Goal: Task Accomplishment & Management: Use online tool/utility

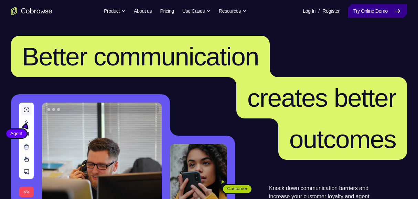
click at [392, 10] on link "Try Online Demo" at bounding box center [377, 11] width 59 height 14
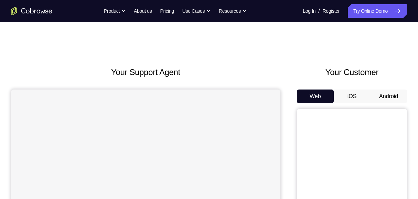
click at [394, 98] on button "Android" at bounding box center [388, 96] width 37 height 14
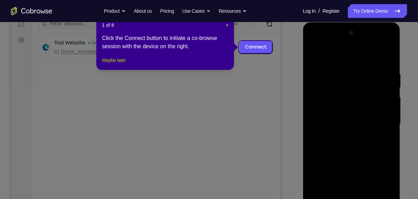
click at [112, 64] on button "Maybe later" at bounding box center [114, 60] width 24 height 8
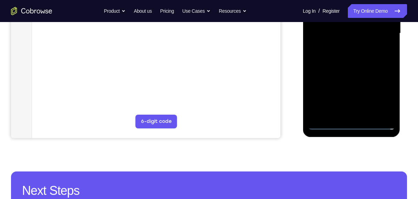
scroll to position [206, 0]
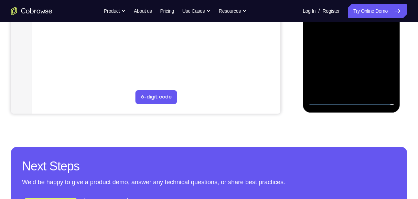
click at [351, 98] on div at bounding box center [351, 9] width 87 height 193
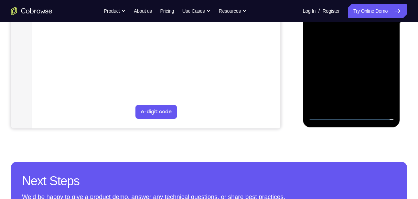
scroll to position [183, 0]
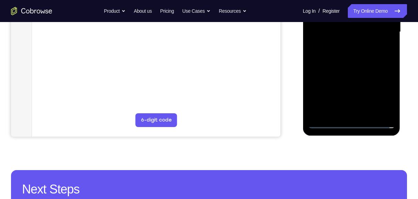
click at [384, 89] on div at bounding box center [351, 32] width 87 height 193
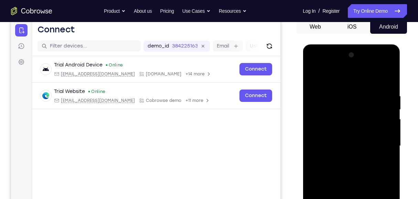
scroll to position [69, 0]
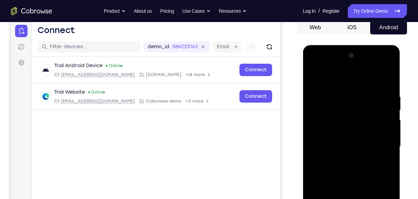
click at [340, 81] on div at bounding box center [351, 146] width 87 height 193
click at [384, 140] on div at bounding box center [351, 146] width 87 height 193
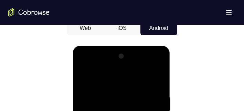
scroll to position [399, 0]
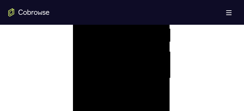
click at [113, 91] on div at bounding box center [121, 78] width 87 height 193
click at [118, 69] on div at bounding box center [121, 78] width 87 height 193
click at [122, 77] on div at bounding box center [121, 78] width 87 height 193
click at [118, 108] on div at bounding box center [121, 78] width 87 height 193
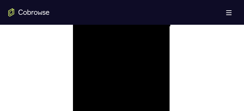
scroll to position [454, 0]
click at [162, 52] on div at bounding box center [121, 23] width 87 height 193
click at [160, 55] on div at bounding box center [121, 23] width 87 height 193
click at [160, 54] on div at bounding box center [121, 23] width 87 height 193
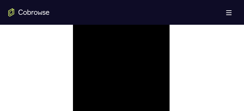
click at [160, 54] on div at bounding box center [121, 23] width 87 height 193
click at [139, 103] on div at bounding box center [121, 23] width 87 height 193
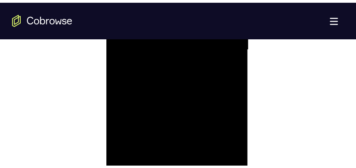
scroll to position [441, 0]
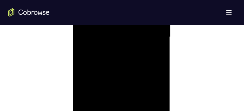
click at [120, 74] on div at bounding box center [121, 37] width 87 height 193
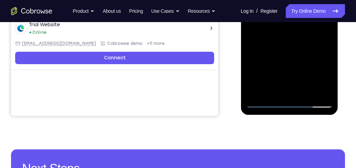
scroll to position [126, 0]
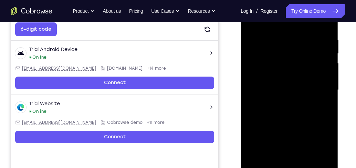
click at [304, 98] on div at bounding box center [289, 89] width 87 height 193
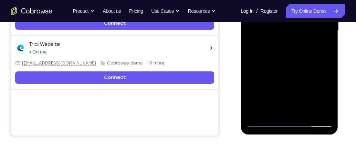
scroll to position [106, 0]
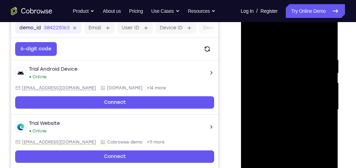
drag, startPoint x: 261, startPoint y: 41, endPoint x: 262, endPoint y: 23, distance: 17.6
click at [262, 22] on div at bounding box center [289, 109] width 87 height 193
click at [253, 41] on div at bounding box center [289, 109] width 87 height 193
click at [277, 128] on div at bounding box center [289, 109] width 87 height 193
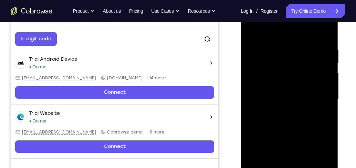
scroll to position [67, 0]
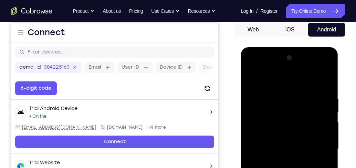
click at [254, 80] on div at bounding box center [289, 148] width 87 height 193
click at [281, 137] on div at bounding box center [289, 148] width 87 height 193
click at [253, 80] on div at bounding box center [289, 148] width 87 height 193
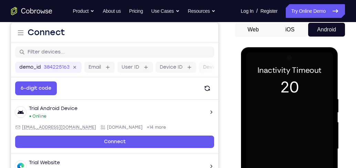
click at [292, 125] on div at bounding box center [289, 148] width 87 height 193
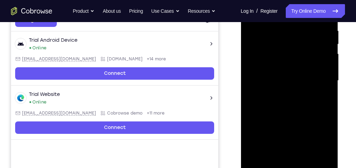
scroll to position [86, 0]
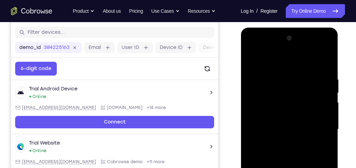
click at [280, 74] on div at bounding box center [289, 129] width 87 height 193
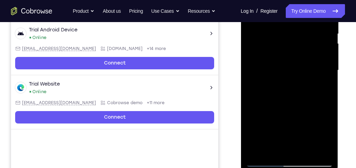
scroll to position [126, 0]
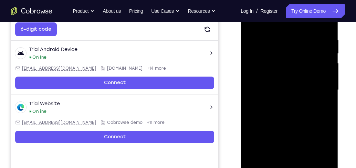
click at [324, 86] on div at bounding box center [289, 89] width 87 height 193
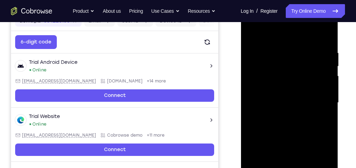
scroll to position [106, 0]
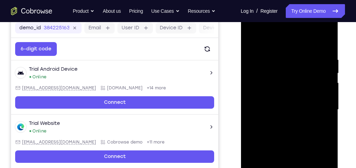
click at [264, 40] on div at bounding box center [289, 109] width 87 height 193
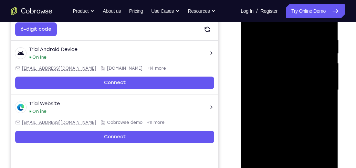
click at [307, 44] on div at bounding box center [289, 89] width 87 height 193
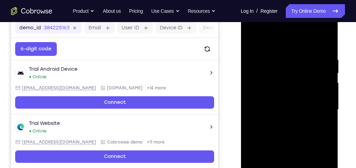
drag, startPoint x: 294, startPoint y: 125, endPoint x: 302, endPoint y: 72, distance: 53.9
click at [302, 72] on div at bounding box center [289, 109] width 87 height 193
click at [268, 40] on div at bounding box center [289, 109] width 87 height 193
click at [258, 47] on div at bounding box center [289, 109] width 87 height 193
click at [325, 89] on div at bounding box center [289, 109] width 87 height 193
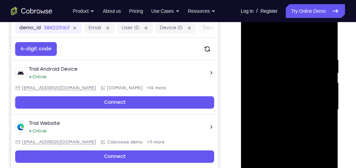
click at [324, 44] on div at bounding box center [289, 109] width 87 height 193
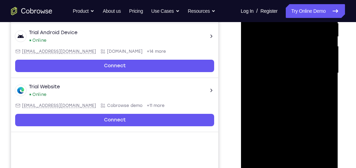
scroll to position [185, 0]
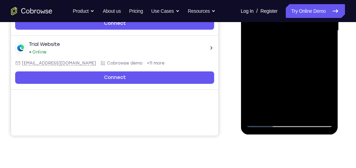
click at [258, 111] on div at bounding box center [289, 30] width 87 height 193
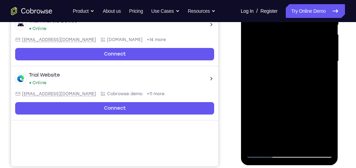
scroll to position [126, 0]
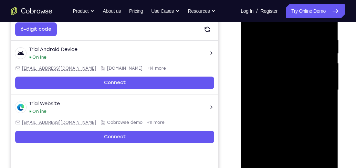
click at [299, 39] on div at bounding box center [289, 89] width 87 height 193
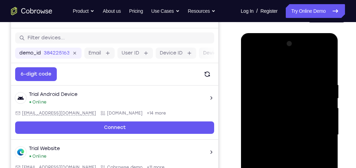
scroll to position [67, 0]
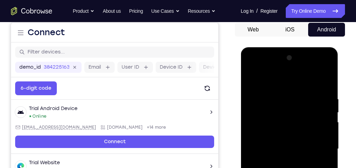
click at [290, 117] on div at bounding box center [289, 148] width 87 height 193
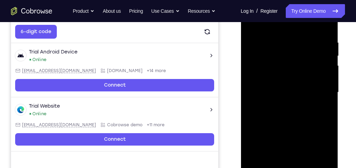
scroll to position [126, 0]
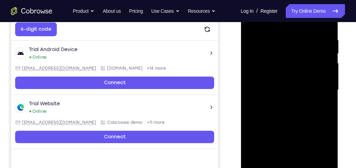
click at [259, 38] on div at bounding box center [289, 89] width 87 height 193
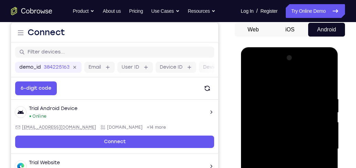
scroll to position [8, 0]
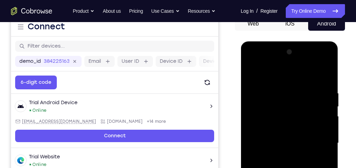
scroll to position [126, 0]
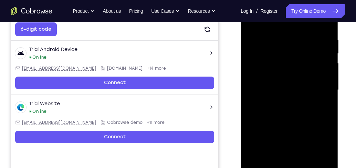
click at [258, 38] on div at bounding box center [289, 89] width 87 height 193
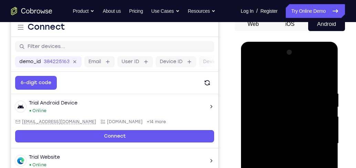
scroll to position [67, 0]
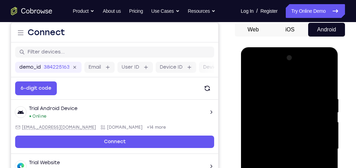
click at [252, 82] on div at bounding box center [289, 148] width 87 height 193
click at [279, 95] on div at bounding box center [289, 148] width 87 height 193
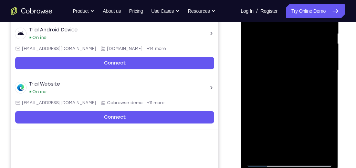
drag, startPoint x: 321, startPoint y: 148, endPoint x: 322, endPoint y: 162, distance: 14.2
click at [322, 162] on div at bounding box center [289, 70] width 87 height 193
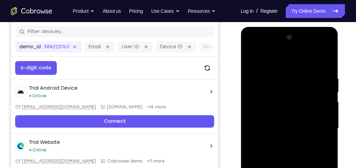
scroll to position [86, 0]
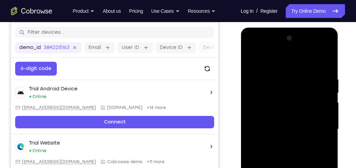
click at [258, 78] on div at bounding box center [289, 129] width 87 height 193
click at [252, 59] on div at bounding box center [289, 129] width 87 height 193
drag, startPoint x: 306, startPoint y: 79, endPoint x: 311, endPoint y: 178, distance: 98.9
click at [311, 178] on div at bounding box center [289, 129] width 87 height 193
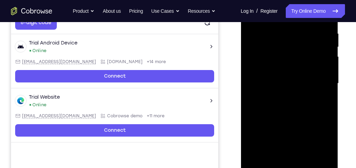
scroll to position [106, 0]
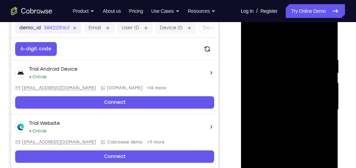
drag, startPoint x: 309, startPoint y: 63, endPoint x: 282, endPoint y: 63, distance: 27.2
click at [282, 63] on div at bounding box center [289, 109] width 87 height 193
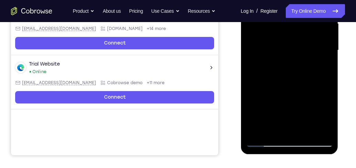
click at [308, 132] on div at bounding box center [289, 50] width 87 height 193
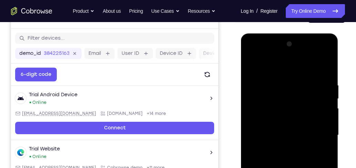
scroll to position [47, 0]
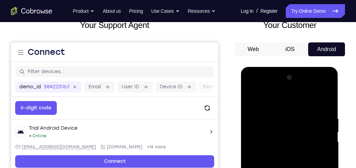
drag, startPoint x: 255, startPoint y: 99, endPoint x: 444, endPoint y: 108, distance: 189.5
click at [255, 99] on div at bounding box center [289, 168] width 87 height 193
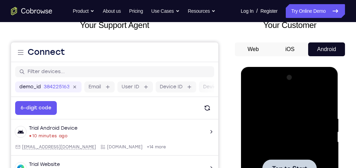
click at [320, 114] on div at bounding box center [289, 168] width 87 height 193
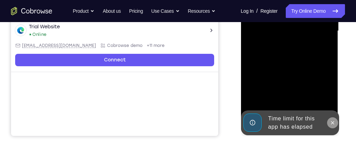
scroll to position [185, 0]
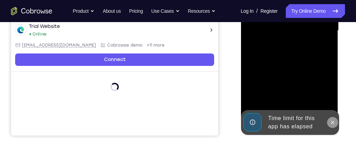
click at [329, 119] on button at bounding box center [332, 122] width 11 height 11
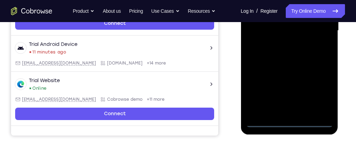
click at [290, 118] on div at bounding box center [289, 30] width 87 height 193
click at [295, 121] on div at bounding box center [289, 30] width 87 height 193
click at [317, 94] on div at bounding box center [289, 30] width 87 height 193
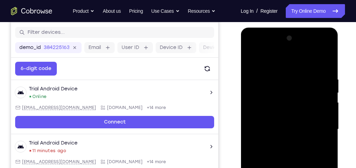
click at [274, 62] on div at bounding box center [289, 129] width 87 height 193
click at [318, 129] on div at bounding box center [289, 129] width 87 height 193
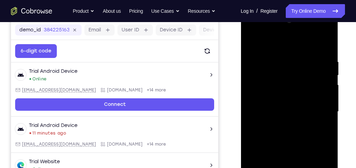
scroll to position [126, 0]
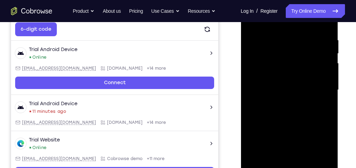
click at [280, 103] on div at bounding box center [289, 89] width 87 height 193
click at [279, 77] on div at bounding box center [289, 89] width 87 height 193
click at [308, 84] on div at bounding box center [289, 89] width 87 height 193
click at [304, 102] on div at bounding box center [289, 89] width 87 height 193
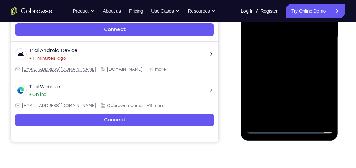
scroll to position [106, 0]
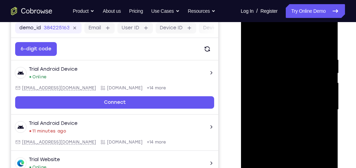
drag, startPoint x: 276, startPoint y: 45, endPoint x: 279, endPoint y: 36, distance: 9.5
click at [279, 26] on div at bounding box center [289, 109] width 87 height 193
click at [290, 93] on div at bounding box center [289, 109] width 87 height 193
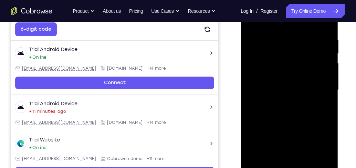
scroll to position [145, 0]
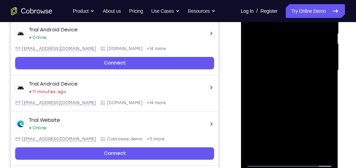
click at [328, 99] on div at bounding box center [289, 70] width 87 height 193
drag, startPoint x: 317, startPoint y: 84, endPoint x: 316, endPoint y: 64, distance: 20.0
click at [316, 64] on div at bounding box center [289, 70] width 87 height 193
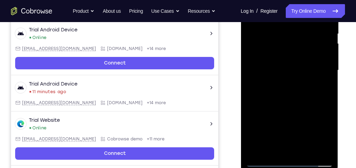
drag, startPoint x: 314, startPoint y: 98, endPoint x: 315, endPoint y: 61, distance: 36.5
click at [315, 61] on div at bounding box center [289, 70] width 87 height 193
drag, startPoint x: 301, startPoint y: 107, endPoint x: 311, endPoint y: 35, distance: 72.6
click at [311, 35] on div at bounding box center [289, 70] width 87 height 193
drag, startPoint x: 313, startPoint y: 107, endPoint x: 308, endPoint y: 91, distance: 16.5
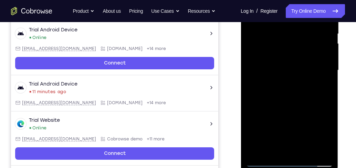
click at [308, 91] on div at bounding box center [289, 70] width 87 height 193
click at [327, 68] on div at bounding box center [289, 70] width 87 height 193
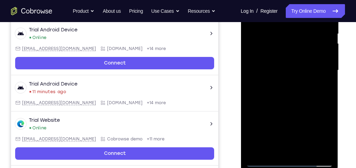
click at [327, 68] on div at bounding box center [289, 70] width 87 height 193
drag, startPoint x: 304, startPoint y: 124, endPoint x: 306, endPoint y: 50, distance: 74.0
click at [306, 50] on div at bounding box center [289, 70] width 87 height 193
drag, startPoint x: 301, startPoint y: 128, endPoint x: 304, endPoint y: 32, distance: 95.4
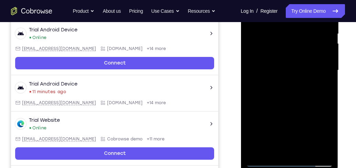
click at [304, 32] on div at bounding box center [289, 70] width 87 height 193
drag, startPoint x: 305, startPoint y: 100, endPoint x: 306, endPoint y: 31, distance: 69.5
click at [306, 31] on div at bounding box center [289, 70] width 87 height 193
drag, startPoint x: 299, startPoint y: 109, endPoint x: 320, endPoint y: 18, distance: 93.9
click at [320, 18] on div at bounding box center [289, 70] width 87 height 193
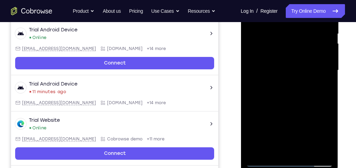
drag, startPoint x: 299, startPoint y: 57, endPoint x: 330, endPoint y: 157, distance: 104.1
click at [330, 157] on div at bounding box center [289, 70] width 87 height 193
click at [329, 51] on div at bounding box center [289, 70] width 87 height 193
click at [328, 52] on div at bounding box center [289, 70] width 87 height 193
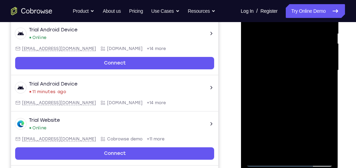
click at [328, 52] on div at bounding box center [289, 70] width 87 height 193
drag, startPoint x: 315, startPoint y: 111, endPoint x: 315, endPoint y: 56, distance: 54.7
click at [315, 57] on div at bounding box center [289, 70] width 87 height 193
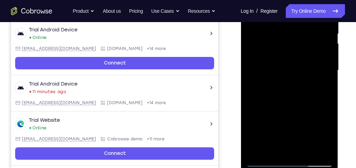
drag, startPoint x: 299, startPoint y: 116, endPoint x: 293, endPoint y: 46, distance: 70.4
click at [293, 46] on div at bounding box center [289, 70] width 87 height 193
drag, startPoint x: 292, startPoint y: 112, endPoint x: 296, endPoint y: 56, distance: 55.6
click at [296, 56] on div at bounding box center [289, 70] width 87 height 193
click at [328, 86] on div at bounding box center [289, 70] width 87 height 193
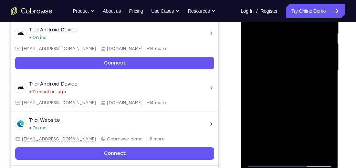
click at [328, 86] on div at bounding box center [289, 70] width 87 height 193
drag, startPoint x: 301, startPoint y: 82, endPoint x: 302, endPoint y: 89, distance: 7.3
click at [302, 89] on div at bounding box center [289, 70] width 87 height 193
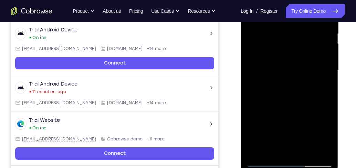
click at [326, 91] on div at bounding box center [289, 70] width 87 height 193
click at [327, 94] on div at bounding box center [289, 70] width 87 height 193
click at [251, 90] on div at bounding box center [289, 70] width 87 height 193
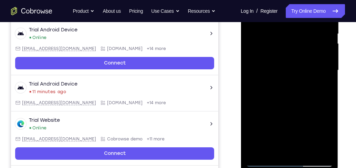
click at [251, 90] on div at bounding box center [289, 70] width 87 height 193
click at [250, 93] on div at bounding box center [289, 70] width 87 height 193
drag, startPoint x: 289, startPoint y: 108, endPoint x: 296, endPoint y: 45, distance: 63.7
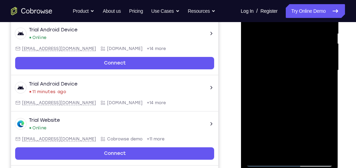
click at [295, 43] on div at bounding box center [289, 70] width 87 height 193
drag, startPoint x: 296, startPoint y: 119, endPoint x: 297, endPoint y: 56, distance: 63.3
click at [297, 56] on div at bounding box center [289, 70] width 87 height 193
drag, startPoint x: 292, startPoint y: 100, endPoint x: 305, endPoint y: 32, distance: 69.4
click at [305, 32] on div at bounding box center [289, 70] width 87 height 193
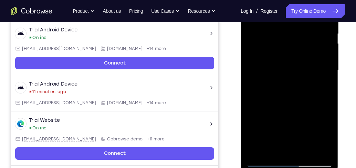
click at [325, 67] on div at bounding box center [289, 70] width 87 height 193
click at [326, 68] on div at bounding box center [289, 70] width 87 height 193
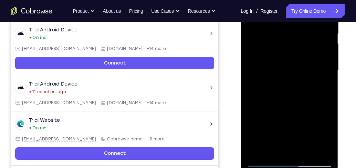
click at [326, 68] on div at bounding box center [289, 70] width 87 height 193
click at [327, 68] on div at bounding box center [289, 70] width 87 height 193
click at [327, 67] on div at bounding box center [289, 70] width 87 height 193
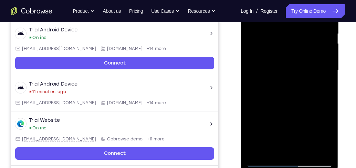
click at [327, 67] on div at bounding box center [289, 70] width 87 height 193
drag, startPoint x: 296, startPoint y: 102, endPoint x: 302, endPoint y: 16, distance: 86.2
click at [302, 16] on div at bounding box center [289, 70] width 87 height 193
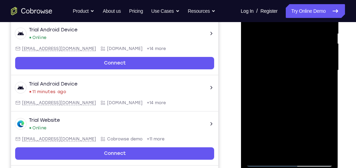
drag, startPoint x: 289, startPoint y: 84, endPoint x: 306, endPoint y: 29, distance: 57.2
click at [306, 29] on div at bounding box center [289, 70] width 87 height 193
click at [330, 77] on div at bounding box center [289, 70] width 87 height 193
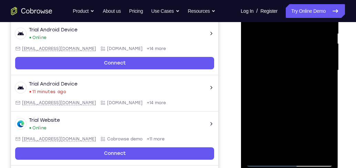
drag, startPoint x: 293, startPoint y: 116, endPoint x: 297, endPoint y: 27, distance: 88.6
click at [297, 27] on div at bounding box center [289, 70] width 87 height 193
drag, startPoint x: 281, startPoint y: 81, endPoint x: 282, endPoint y: 33, distance: 47.5
click at [282, 33] on div at bounding box center [289, 70] width 87 height 193
drag, startPoint x: 278, startPoint y: 108, endPoint x: 551, endPoint y: -17, distance: 299.9
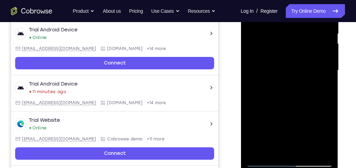
click at [313, 6] on div at bounding box center [289, 70] width 87 height 193
drag, startPoint x: 284, startPoint y: 92, endPoint x: 299, endPoint y: 43, distance: 51.1
click at [299, 43] on div at bounding box center [289, 70] width 87 height 193
click at [328, 73] on div at bounding box center [289, 70] width 87 height 193
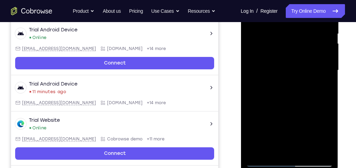
click at [328, 73] on div at bounding box center [289, 70] width 87 height 193
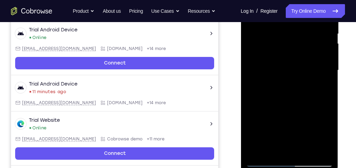
click at [328, 73] on div at bounding box center [289, 70] width 87 height 193
drag, startPoint x: 300, startPoint y: 105, endPoint x: 321, endPoint y: 17, distance: 89.8
click at [321, 17] on div at bounding box center [289, 70] width 87 height 193
drag, startPoint x: 288, startPoint y: 110, endPoint x: 313, endPoint y: 11, distance: 103.0
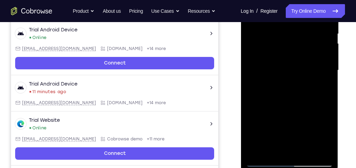
click at [313, 11] on div at bounding box center [289, 70] width 87 height 193
drag, startPoint x: 310, startPoint y: 63, endPoint x: 315, endPoint y: 19, distance: 44.4
click at [315, 19] on div at bounding box center [289, 70] width 87 height 193
drag, startPoint x: 312, startPoint y: 55, endPoint x: 320, endPoint y: 29, distance: 27.2
click at [320, 29] on div at bounding box center [289, 70] width 87 height 193
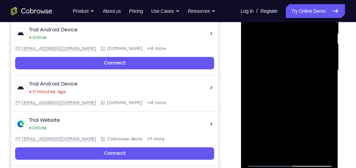
drag, startPoint x: 312, startPoint y: 70, endPoint x: 326, endPoint y: 27, distance: 45.2
click at [326, 27] on div at bounding box center [289, 70] width 87 height 193
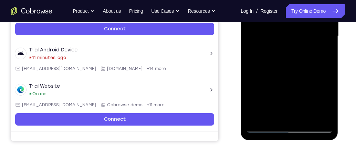
scroll to position [126, 0]
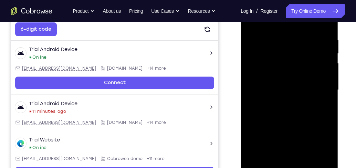
click at [330, 136] on div at bounding box center [289, 89] width 87 height 193
drag, startPoint x: 305, startPoint y: 119, endPoint x: 302, endPoint y: 100, distance: 19.2
click at [302, 100] on div at bounding box center [289, 89] width 87 height 193
click at [250, 100] on div at bounding box center [289, 89] width 87 height 193
click at [305, 96] on div at bounding box center [289, 89] width 87 height 193
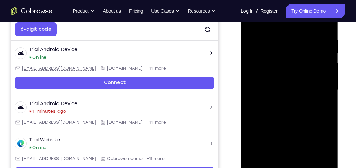
click at [325, 102] on div at bounding box center [289, 89] width 87 height 193
click at [327, 103] on div at bounding box center [289, 89] width 87 height 193
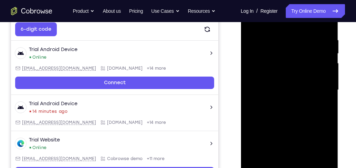
click at [327, 103] on div at bounding box center [289, 89] width 87 height 193
drag, startPoint x: 311, startPoint y: 115, endPoint x: 308, endPoint y: 55, distance: 60.3
click at [308, 59] on div at bounding box center [289, 89] width 87 height 193
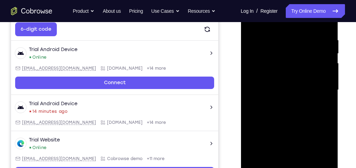
drag, startPoint x: 309, startPoint y: 132, endPoint x: 310, endPoint y: 60, distance: 71.6
click at [310, 60] on div at bounding box center [289, 89] width 87 height 193
drag, startPoint x: 293, startPoint y: 144, endPoint x: 298, endPoint y: 63, distance: 80.7
click at [298, 63] on div at bounding box center [289, 89] width 87 height 193
drag, startPoint x: 295, startPoint y: 126, endPoint x: 296, endPoint y: 53, distance: 73.3
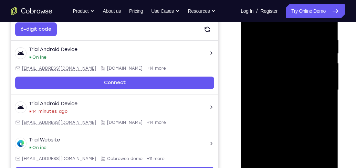
click at [296, 53] on div at bounding box center [289, 89] width 87 height 193
drag, startPoint x: 285, startPoint y: 66, endPoint x: 287, endPoint y: 27, distance: 38.9
click at [287, 28] on div at bounding box center [289, 89] width 87 height 193
drag, startPoint x: 295, startPoint y: 110, endPoint x: 300, endPoint y: 35, distance: 74.5
click at [300, 35] on div at bounding box center [289, 89] width 87 height 193
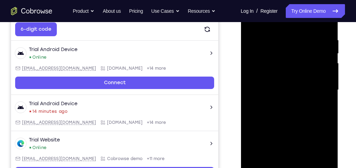
drag, startPoint x: 289, startPoint y: 36, endPoint x: 288, endPoint y: 23, distance: 13.1
click at [288, 23] on div at bounding box center [289, 89] width 87 height 193
drag, startPoint x: 286, startPoint y: 101, endPoint x: 285, endPoint y: 30, distance: 71.6
click at [285, 30] on div at bounding box center [289, 89] width 87 height 193
drag, startPoint x: 301, startPoint y: 108, endPoint x: 312, endPoint y: 51, distance: 59.0
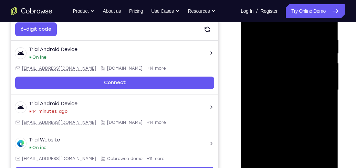
click at [312, 51] on div at bounding box center [289, 89] width 87 height 193
drag, startPoint x: 280, startPoint y: 139, endPoint x: 285, endPoint y: 45, distance: 94.1
click at [286, 46] on div at bounding box center [289, 89] width 87 height 193
drag, startPoint x: 288, startPoint y: 133, endPoint x: 291, endPoint y: 59, distance: 74.4
click at [292, 60] on div at bounding box center [289, 89] width 87 height 193
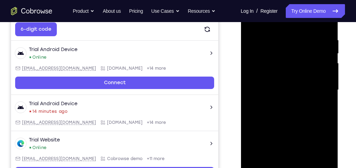
drag, startPoint x: 301, startPoint y: 81, endPoint x: 301, endPoint y: 73, distance: 8.3
click at [301, 73] on div at bounding box center [289, 89] width 87 height 193
drag, startPoint x: 314, startPoint y: 78, endPoint x: 320, endPoint y: 27, distance: 52.0
click at [320, 27] on div at bounding box center [289, 89] width 87 height 193
drag, startPoint x: 300, startPoint y: 66, endPoint x: 301, endPoint y: 111, distance: 45.1
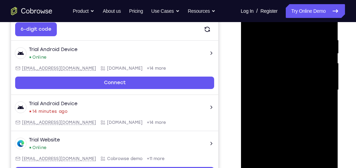
click at [301, 111] on div at bounding box center [289, 89] width 87 height 193
drag, startPoint x: 302, startPoint y: 137, endPoint x: 313, endPoint y: 49, distance: 88.8
click at [313, 49] on div at bounding box center [289, 89] width 87 height 193
drag, startPoint x: 313, startPoint y: 117, endPoint x: 310, endPoint y: 44, distance: 73.0
click at [310, 44] on div at bounding box center [289, 89] width 87 height 193
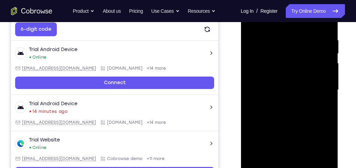
drag, startPoint x: 294, startPoint y: 125, endPoint x: 298, endPoint y: 62, distance: 63.8
click at [298, 62] on div at bounding box center [289, 89] width 87 height 193
drag, startPoint x: 310, startPoint y: 37, endPoint x: 310, endPoint y: 125, distance: 87.8
click at [310, 125] on div at bounding box center [289, 89] width 87 height 193
click at [328, 72] on div at bounding box center [289, 89] width 87 height 193
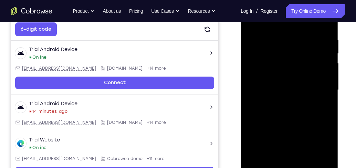
click at [328, 72] on div at bounding box center [289, 89] width 87 height 193
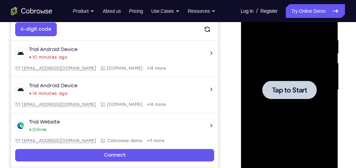
click at [275, 105] on div at bounding box center [289, 89] width 87 height 193
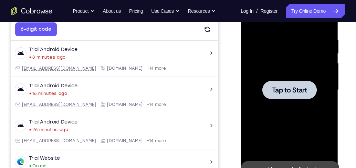
click at [280, 82] on div at bounding box center [289, 90] width 54 height 18
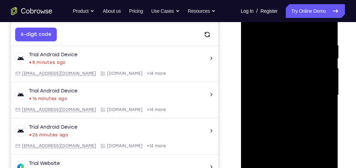
scroll to position [165, 0]
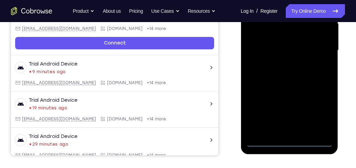
click at [289, 140] on div at bounding box center [289, 50] width 87 height 193
click at [317, 110] on div at bounding box center [289, 50] width 87 height 193
click at [292, 141] on div at bounding box center [289, 50] width 87 height 193
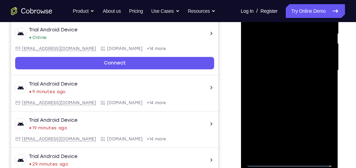
click at [315, 133] on div at bounding box center [289, 70] width 87 height 193
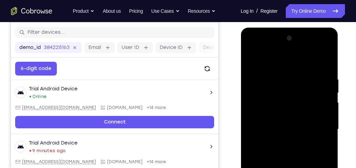
scroll to position [126, 0]
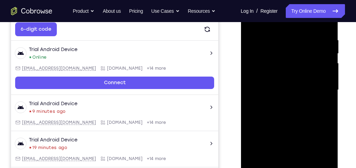
click at [267, 25] on div at bounding box center [289, 89] width 87 height 193
click at [317, 83] on div at bounding box center [289, 89] width 87 height 193
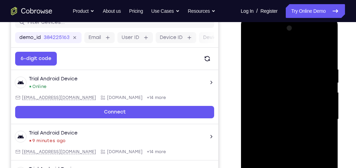
scroll to position [86, 0]
